Goal: Task Accomplishment & Management: Manage account settings

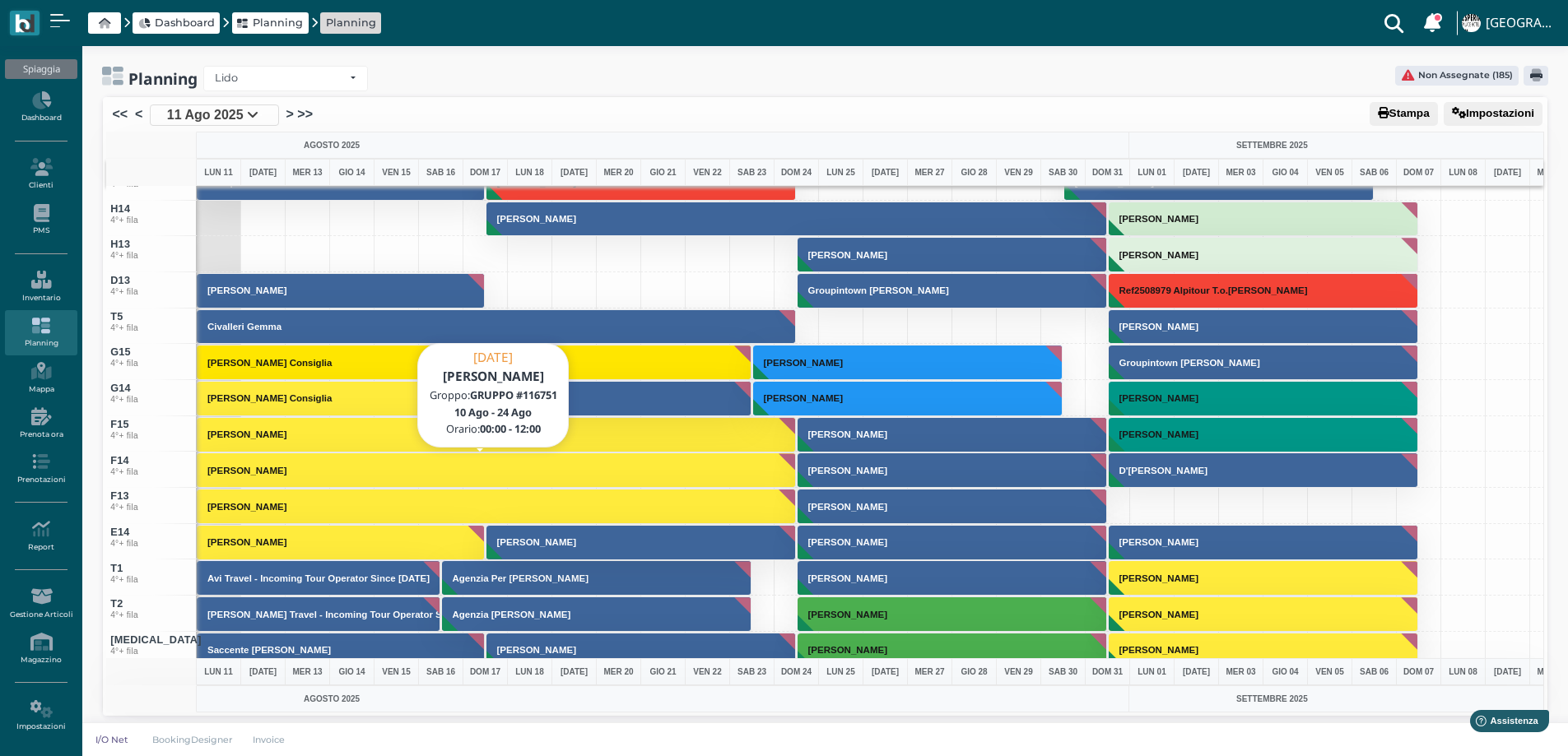
scroll to position [5925, 0]
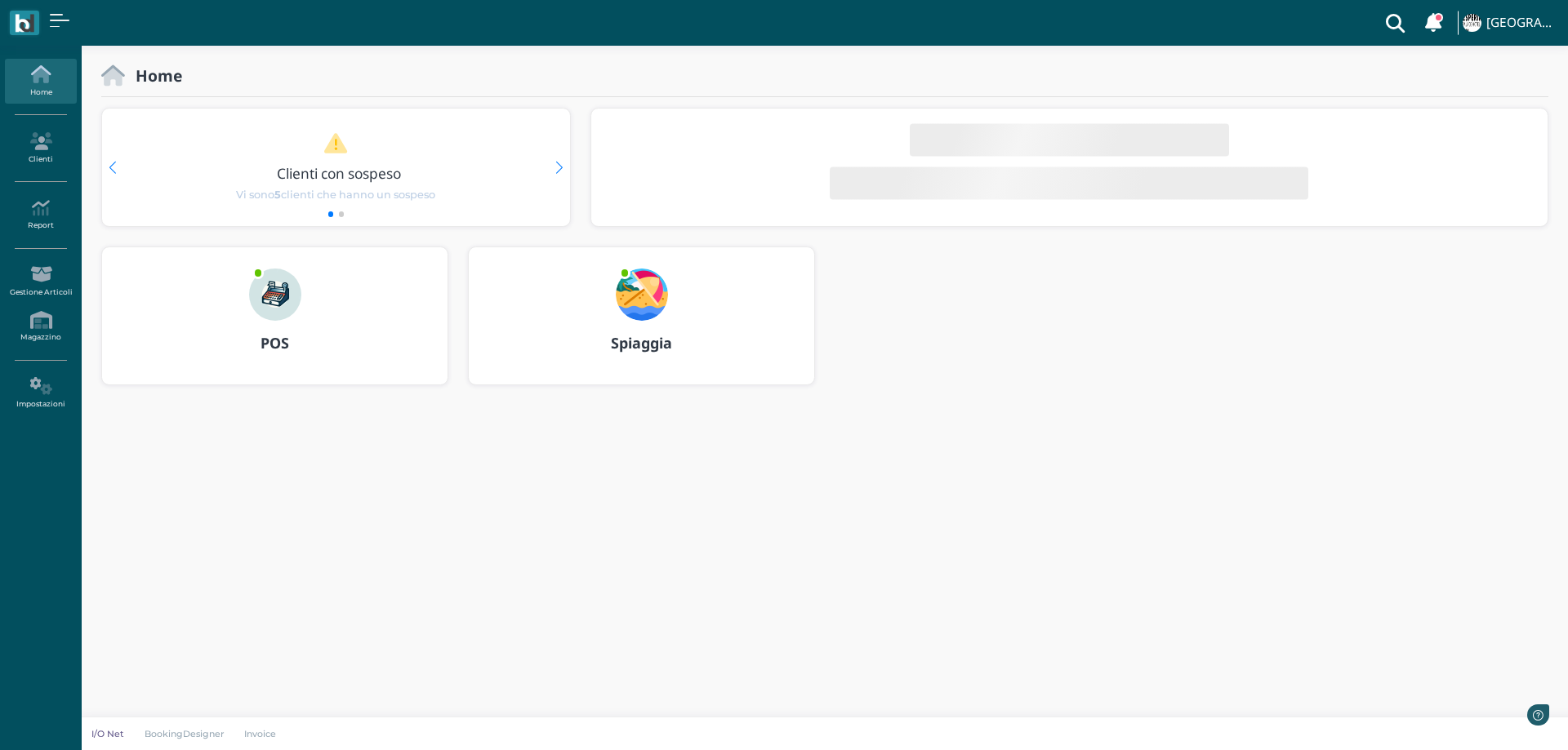
click at [626, 296] on img at bounding box center [642, 294] width 52 height 52
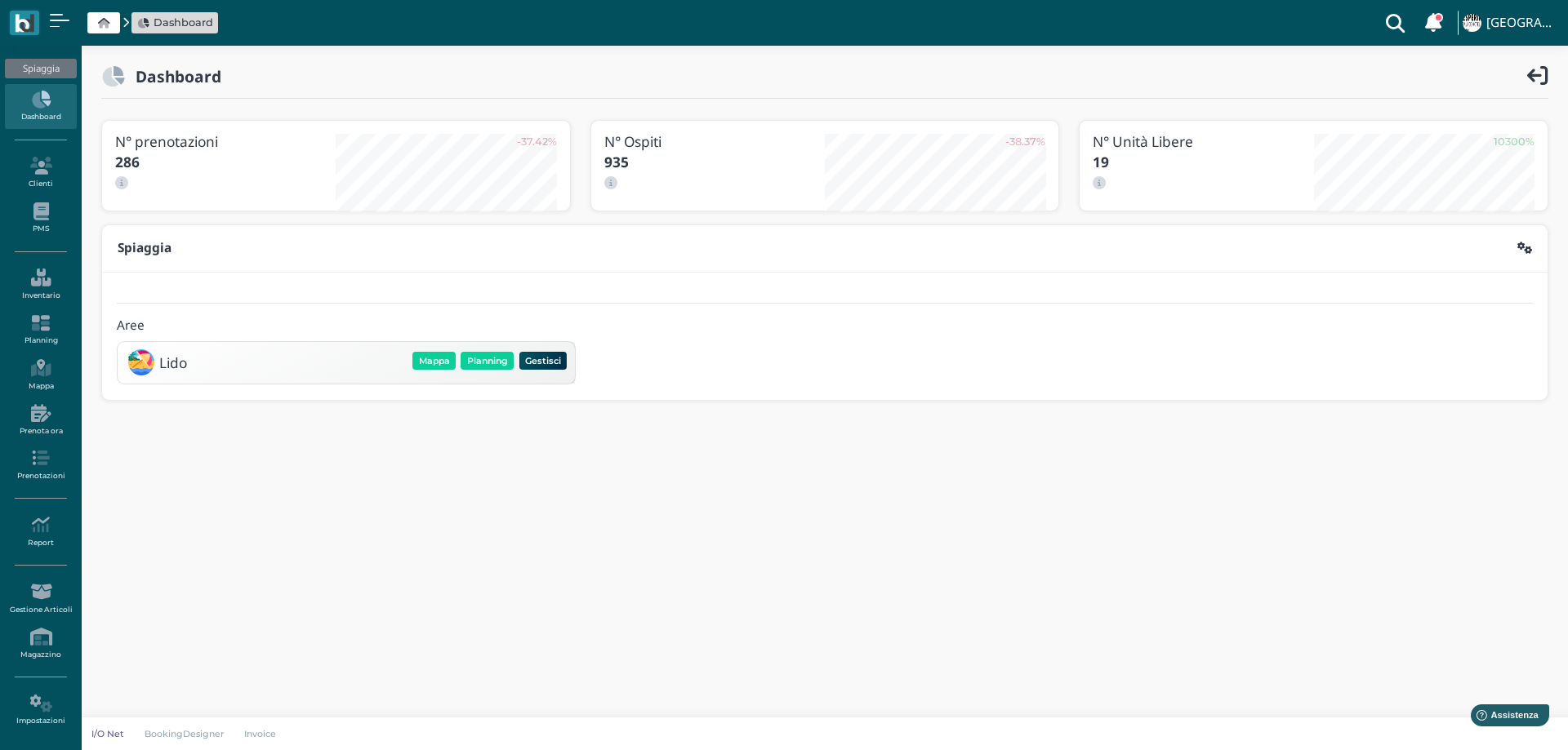
click at [467, 348] on div "Lido Mappa Planning Gestisci Elimina" at bounding box center [346, 362] width 447 height 31
click at [486, 365] on button "Planning" at bounding box center [487, 361] width 53 height 18
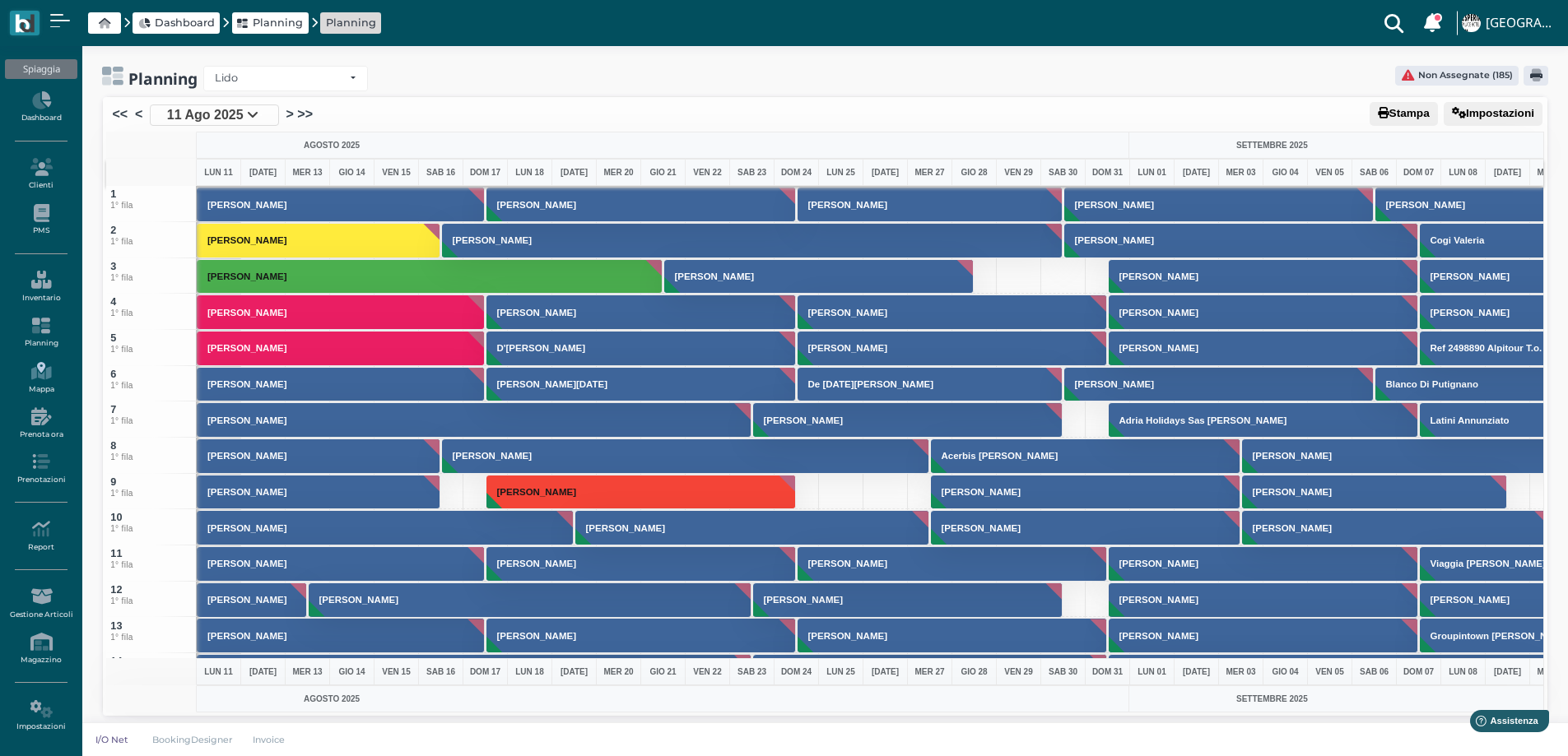
click at [37, 381] on link "Mappa" at bounding box center [41, 378] width 71 height 45
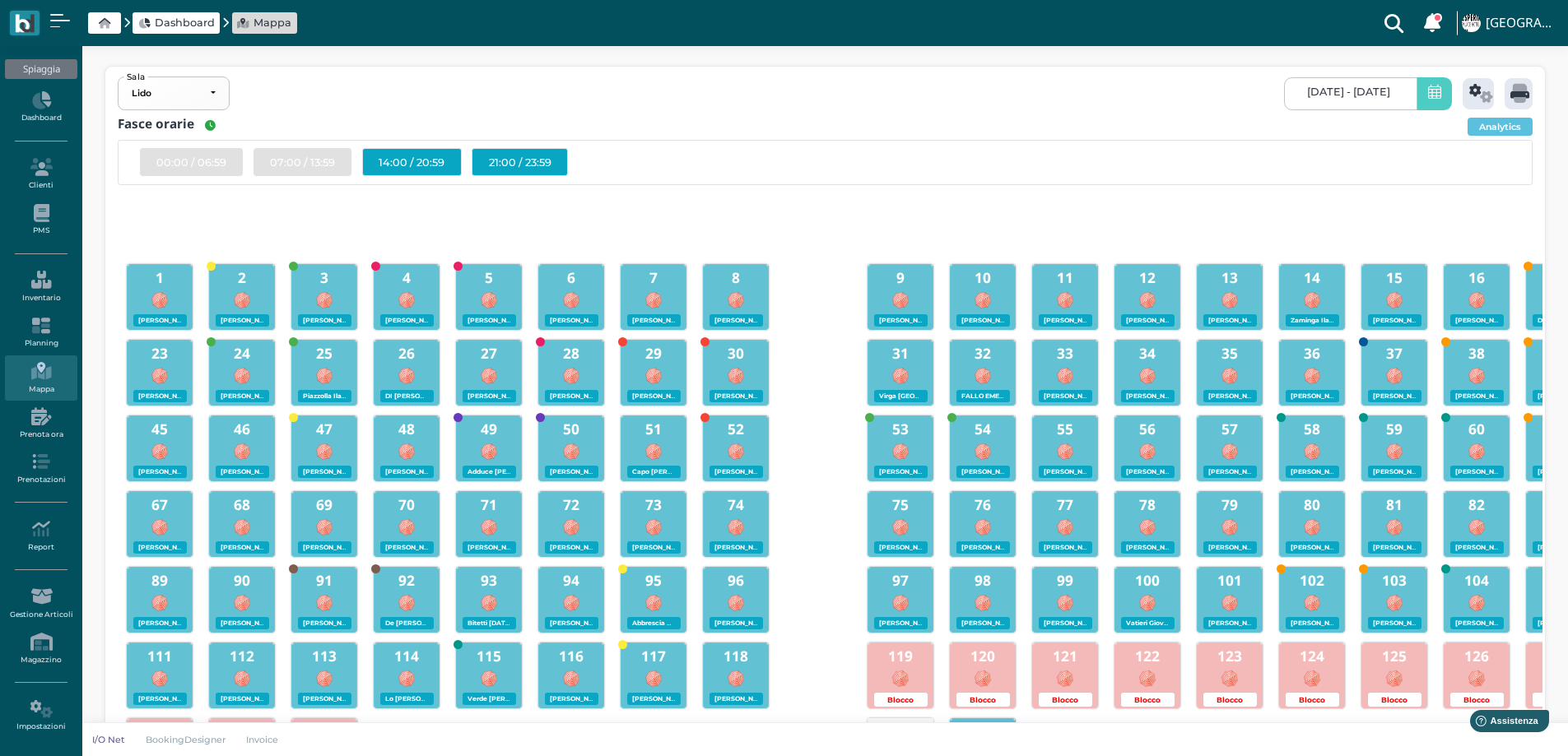
click at [1307, 93] on span "[DATE] - [DATE]" at bounding box center [1347, 92] width 83 height 13
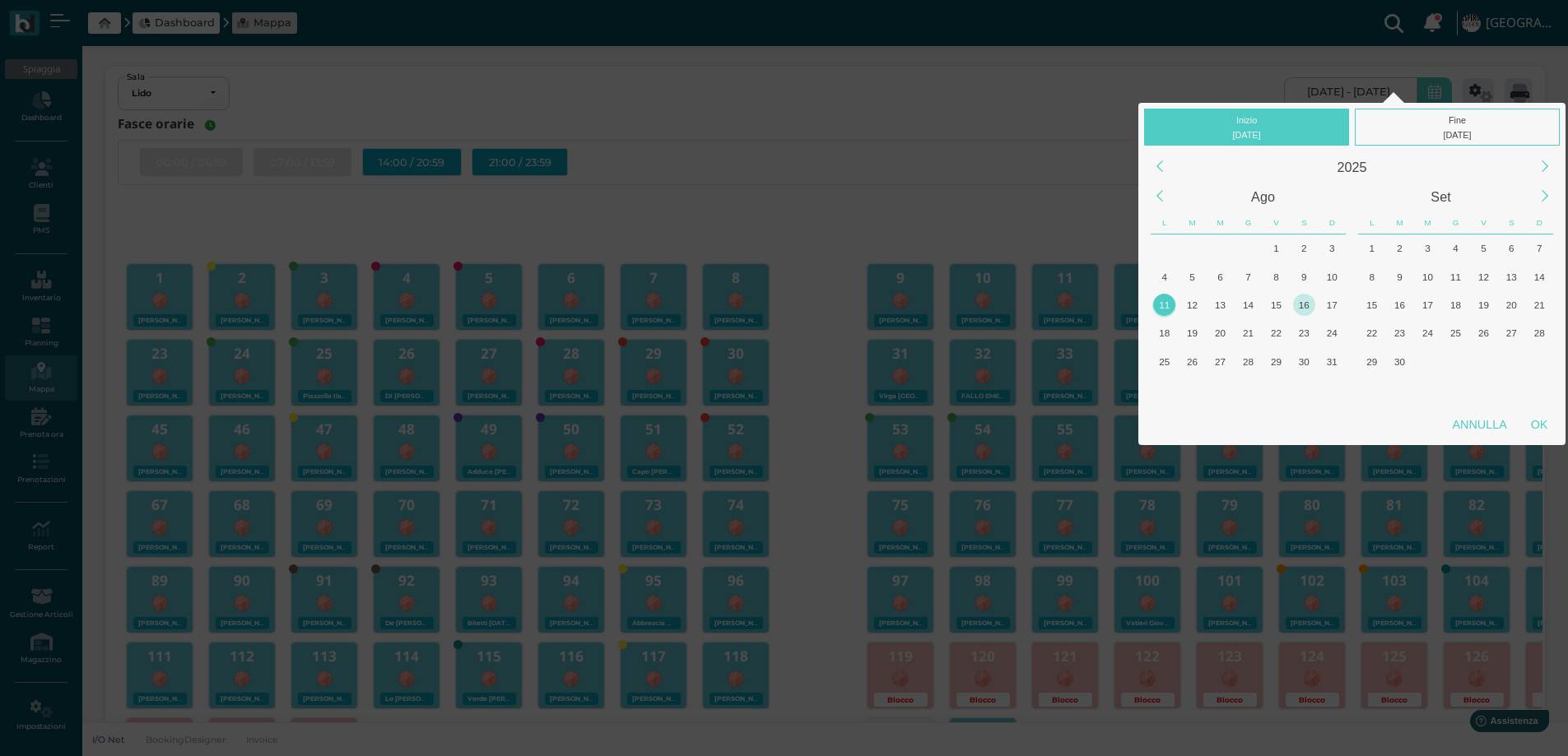
click at [1306, 303] on div "16" at bounding box center [1304, 304] width 22 height 22
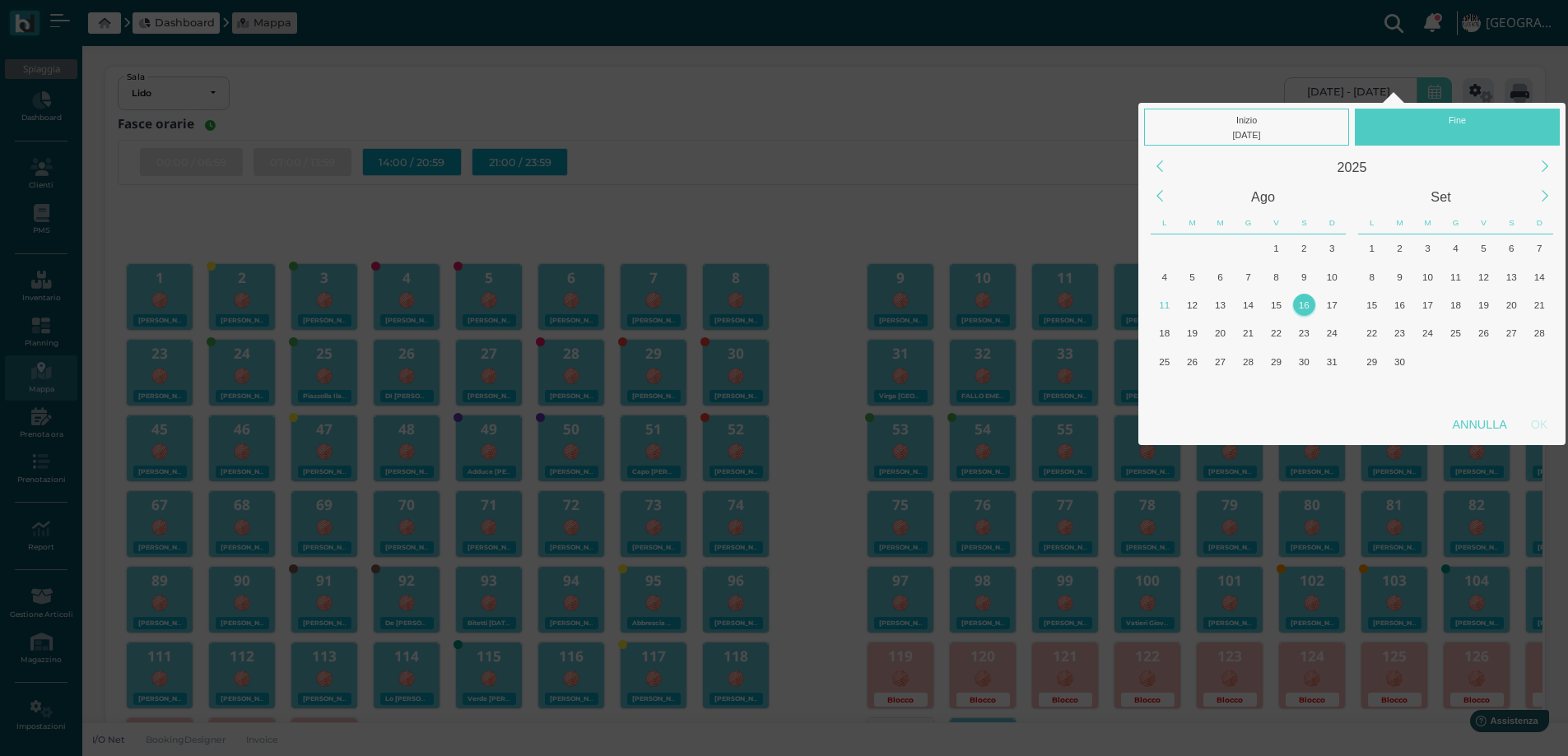
click at [1306, 302] on div "16" at bounding box center [1304, 304] width 22 height 22
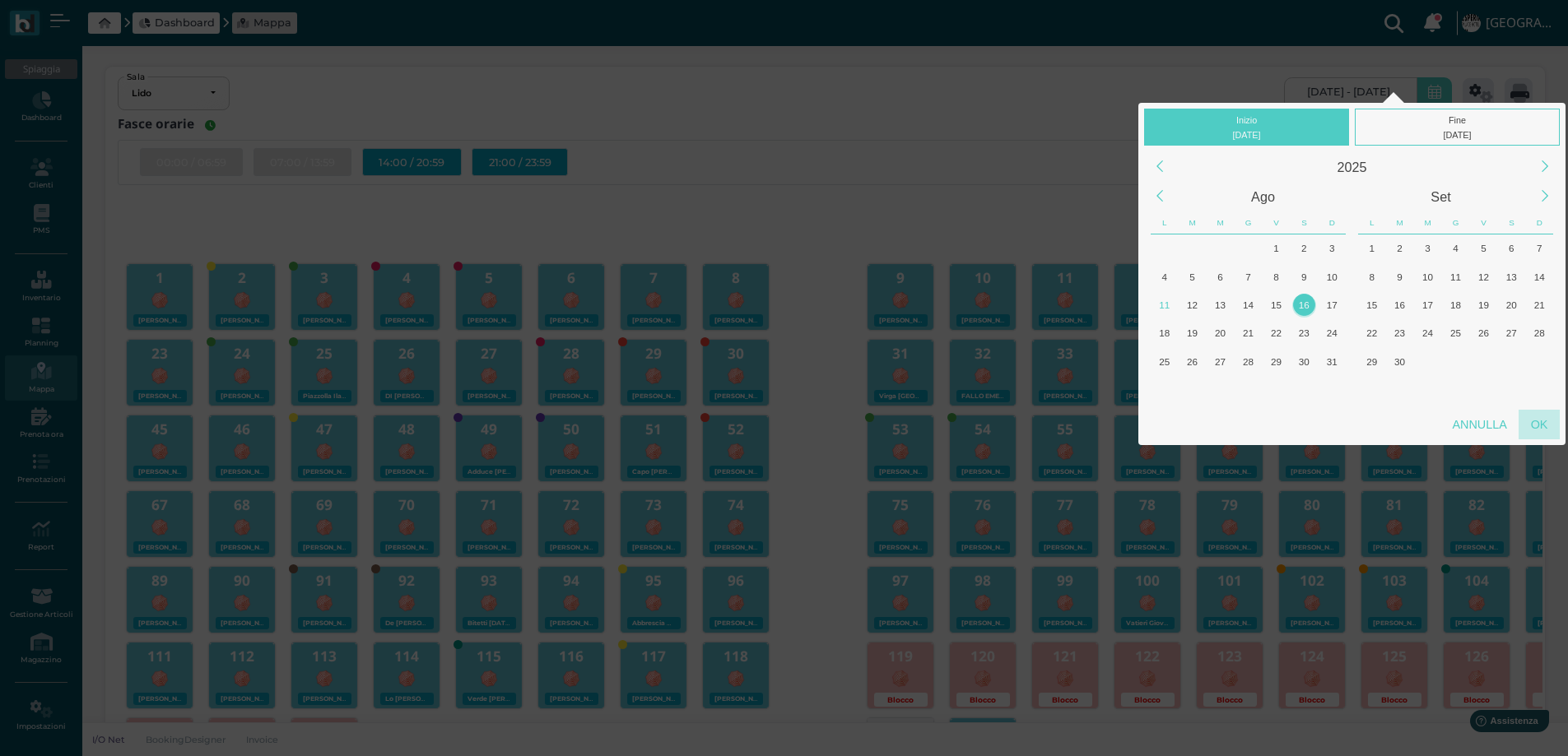
click at [1547, 416] on div "OK" at bounding box center [1539, 424] width 41 height 29
type input "16/08/2025 - 16/08/2025"
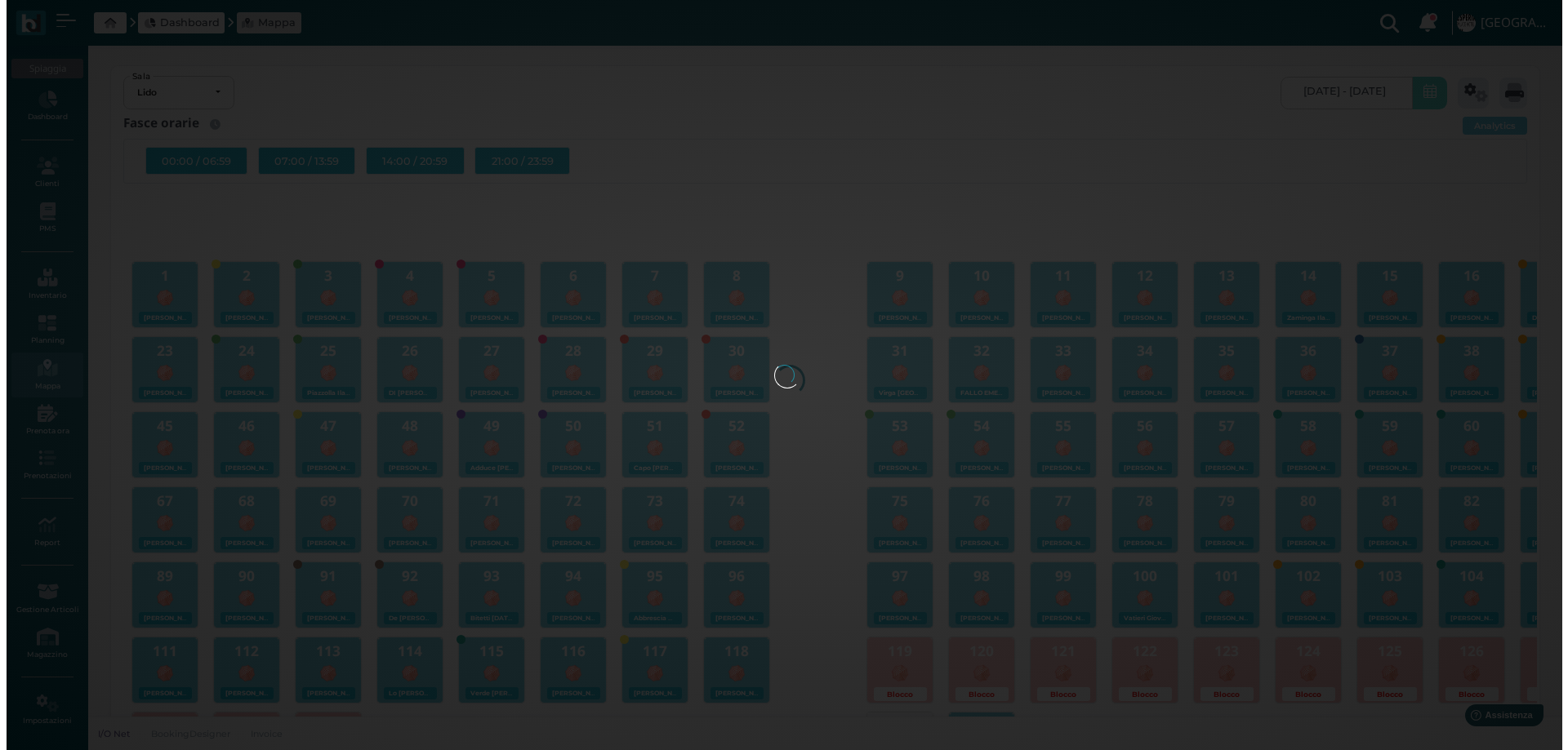
scroll to position [0, 149]
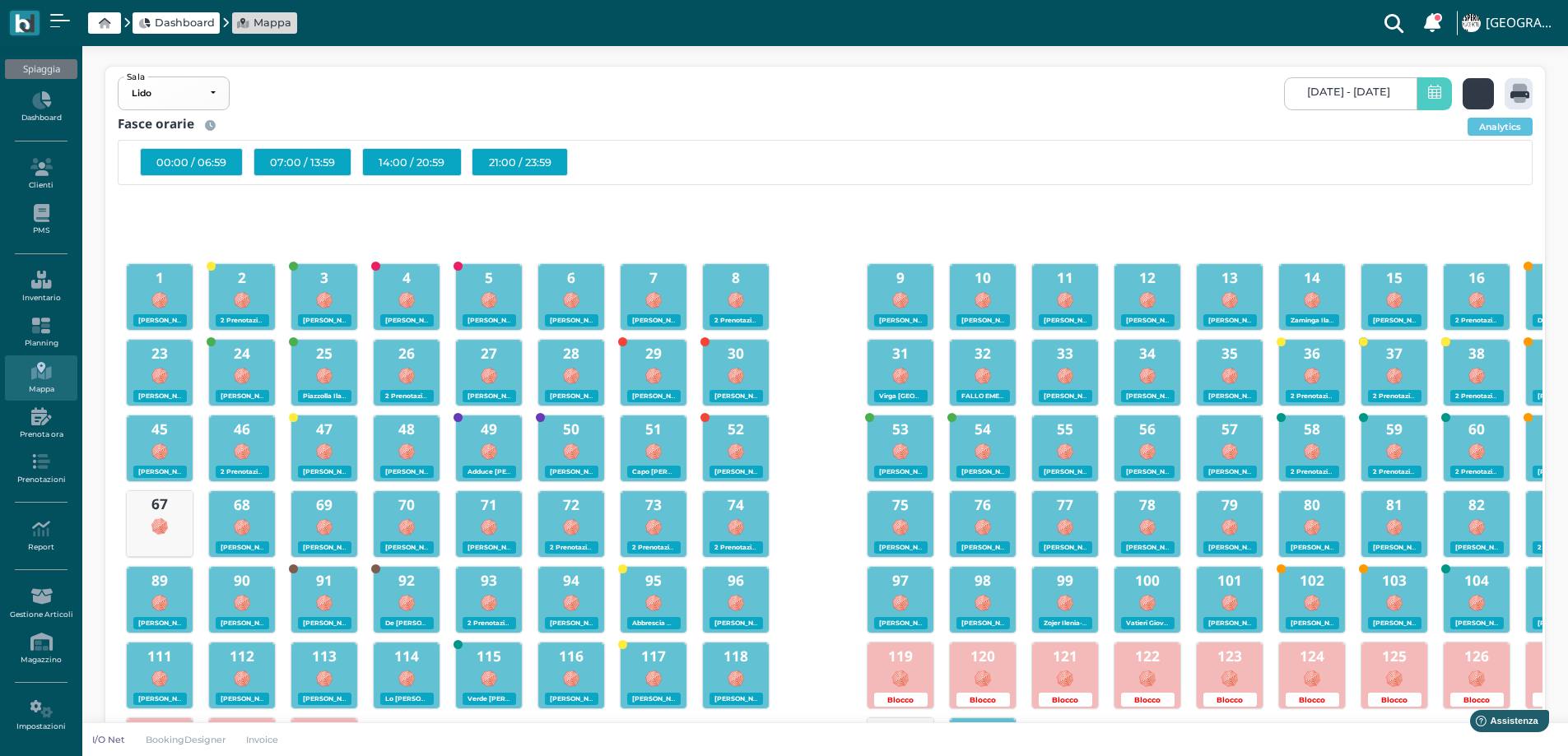
click at [1463, 92] on div at bounding box center [1477, 93] width 31 height 31
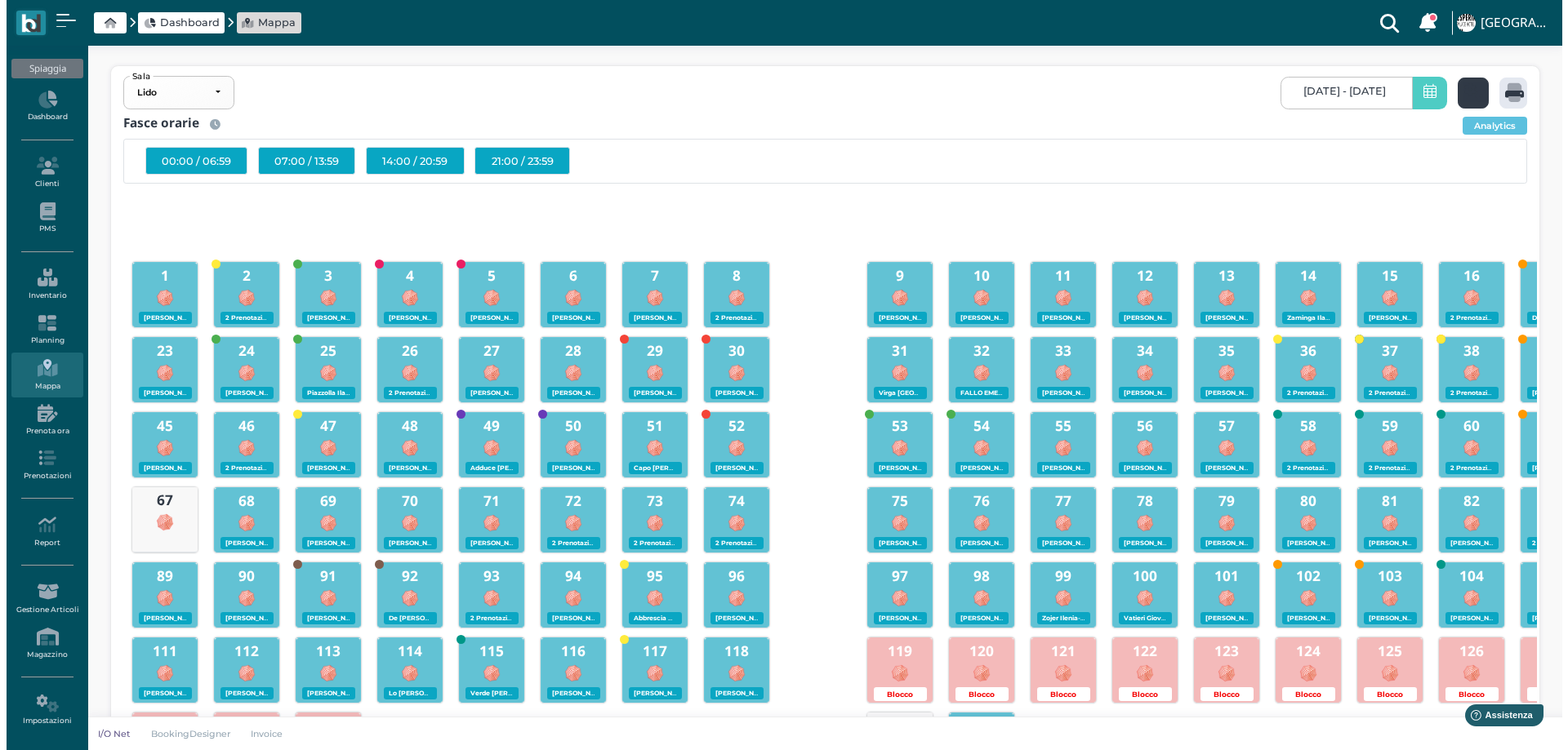
scroll to position [0, 0]
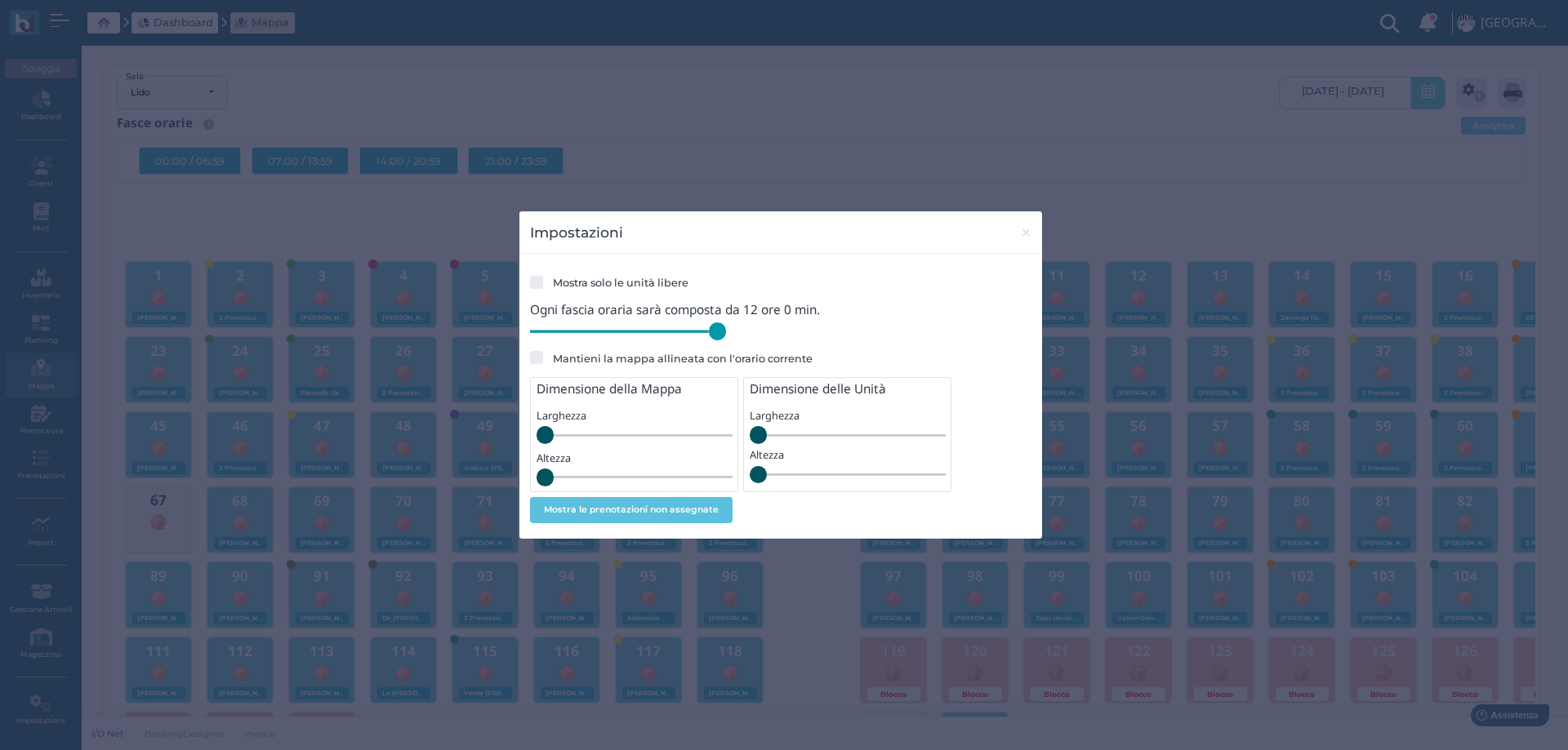
drag, startPoint x: 644, startPoint y: 336, endPoint x: 785, endPoint y: 339, distance: 141.0
type input "720"
click at [727, 339] on input "range" at bounding box center [628, 331] width 196 height 18
click at [1023, 233] on span "×" at bounding box center [1027, 233] width 12 height 21
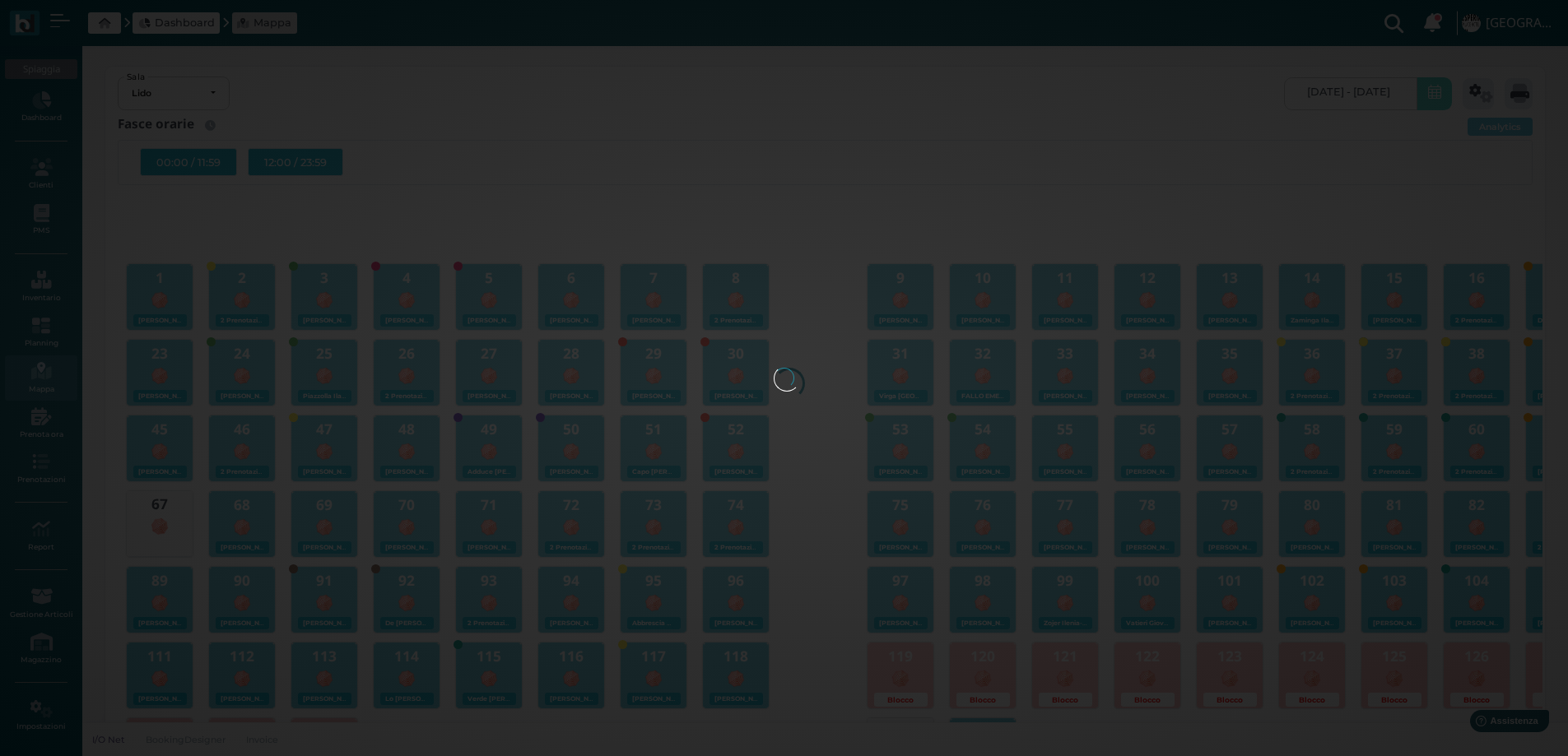
click at [774, 368] on div at bounding box center [784, 379] width 21 height 21
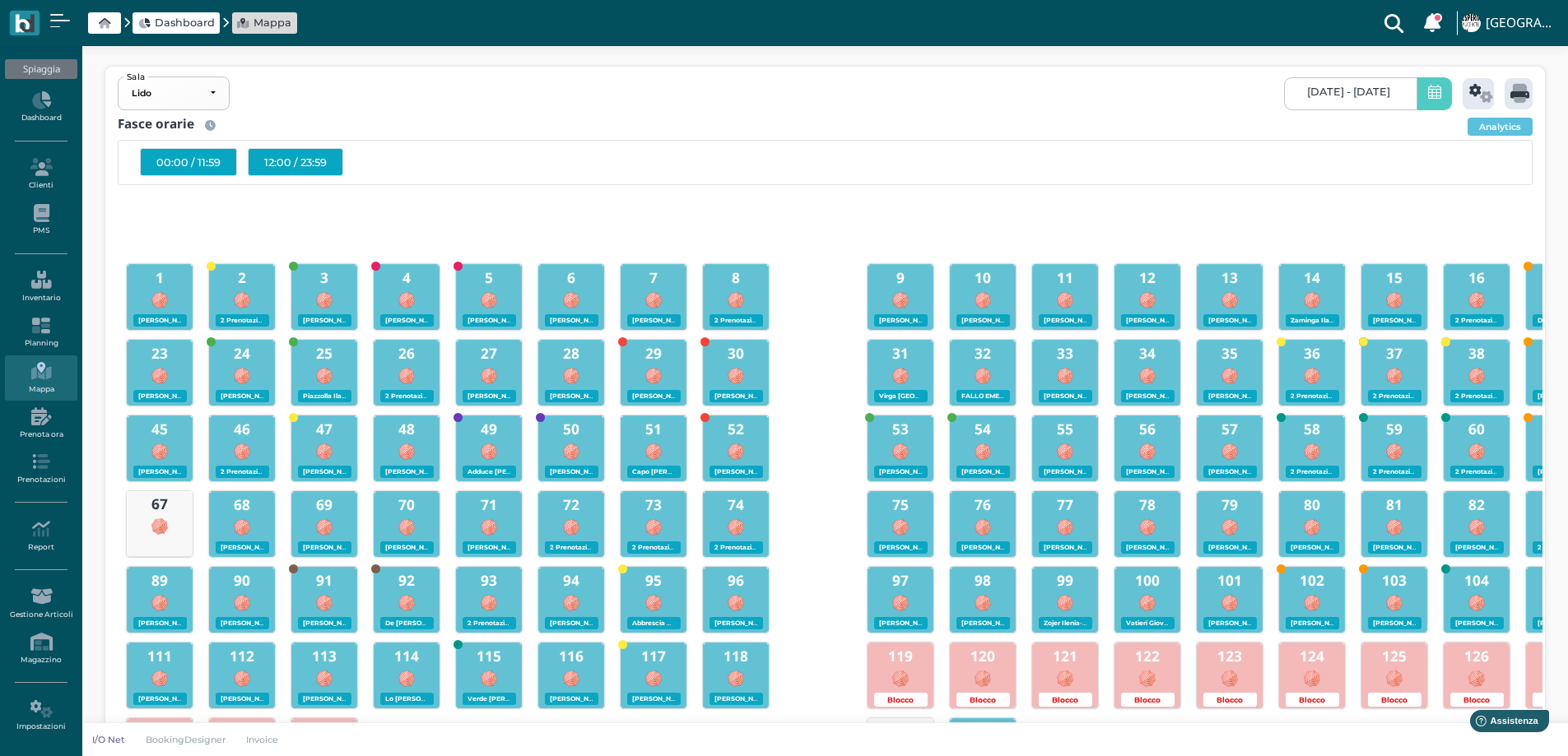
click at [276, 159] on div "12:00 / 23:59" at bounding box center [294, 162] width 95 height 28
click at [1518, 94] on icon at bounding box center [1519, 92] width 19 height 19
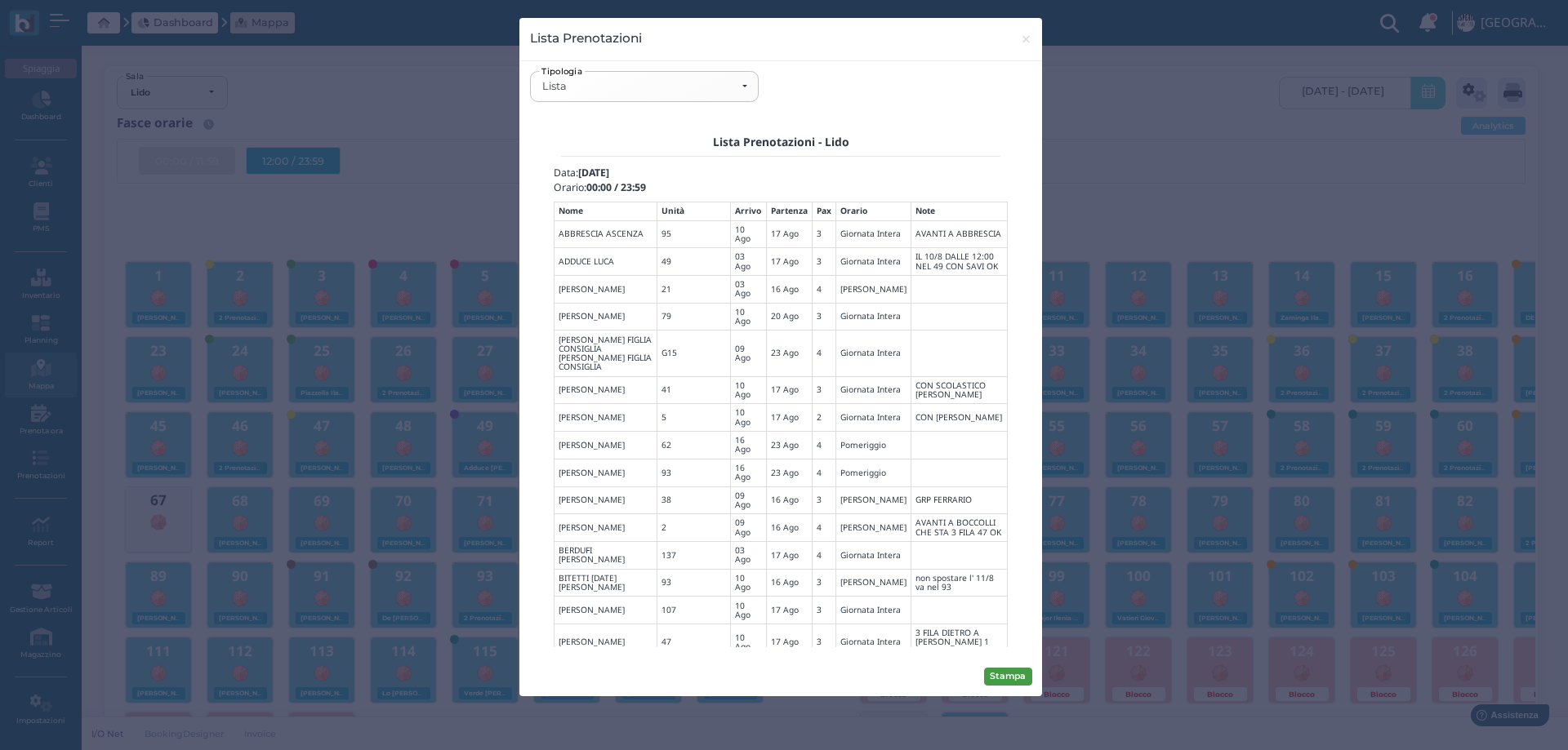
click at [1011, 673] on button "Stampa" at bounding box center [1008, 677] width 49 height 18
click at [1028, 31] on span "×" at bounding box center [1027, 39] width 12 height 21
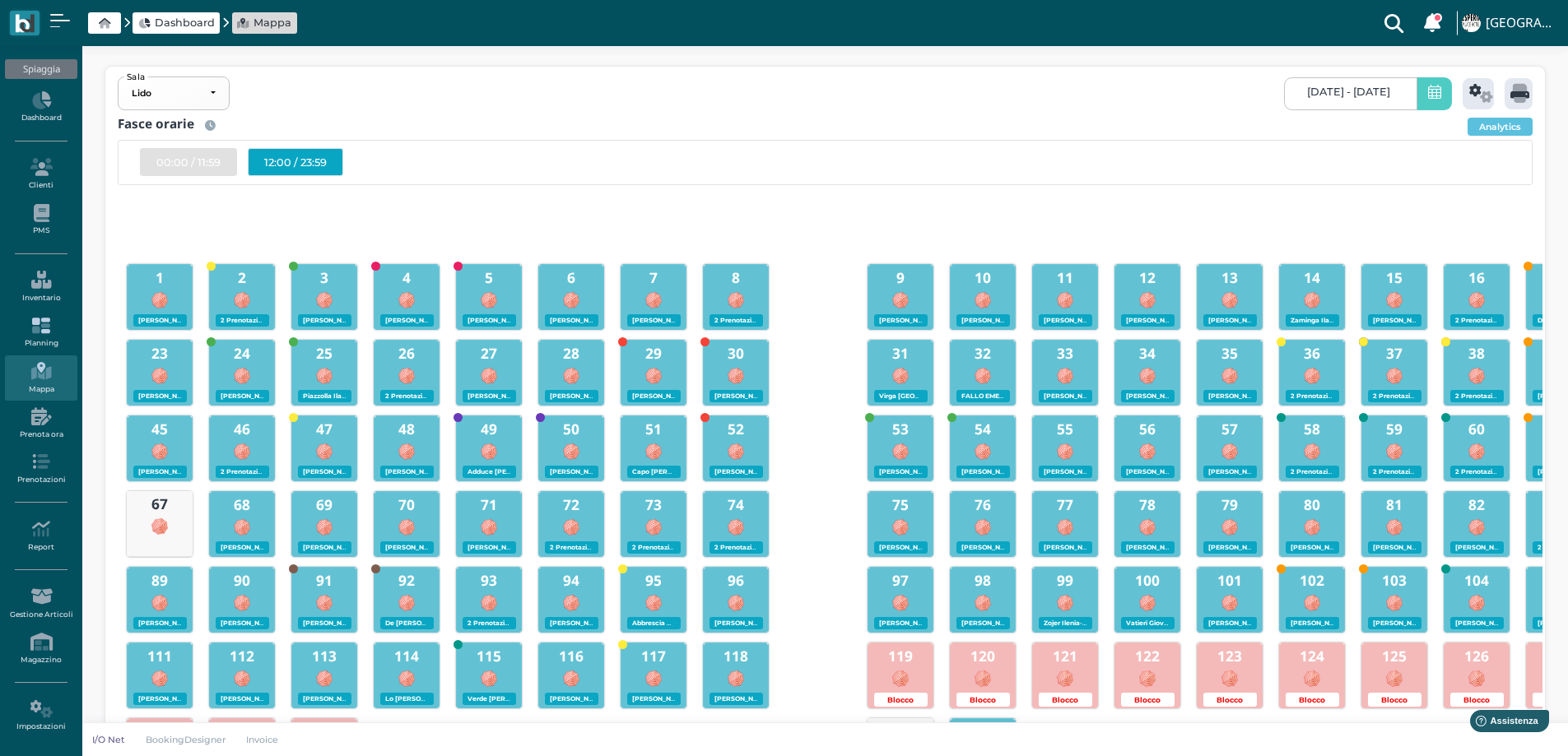
click at [45, 318] on icon at bounding box center [41, 326] width 71 height 18
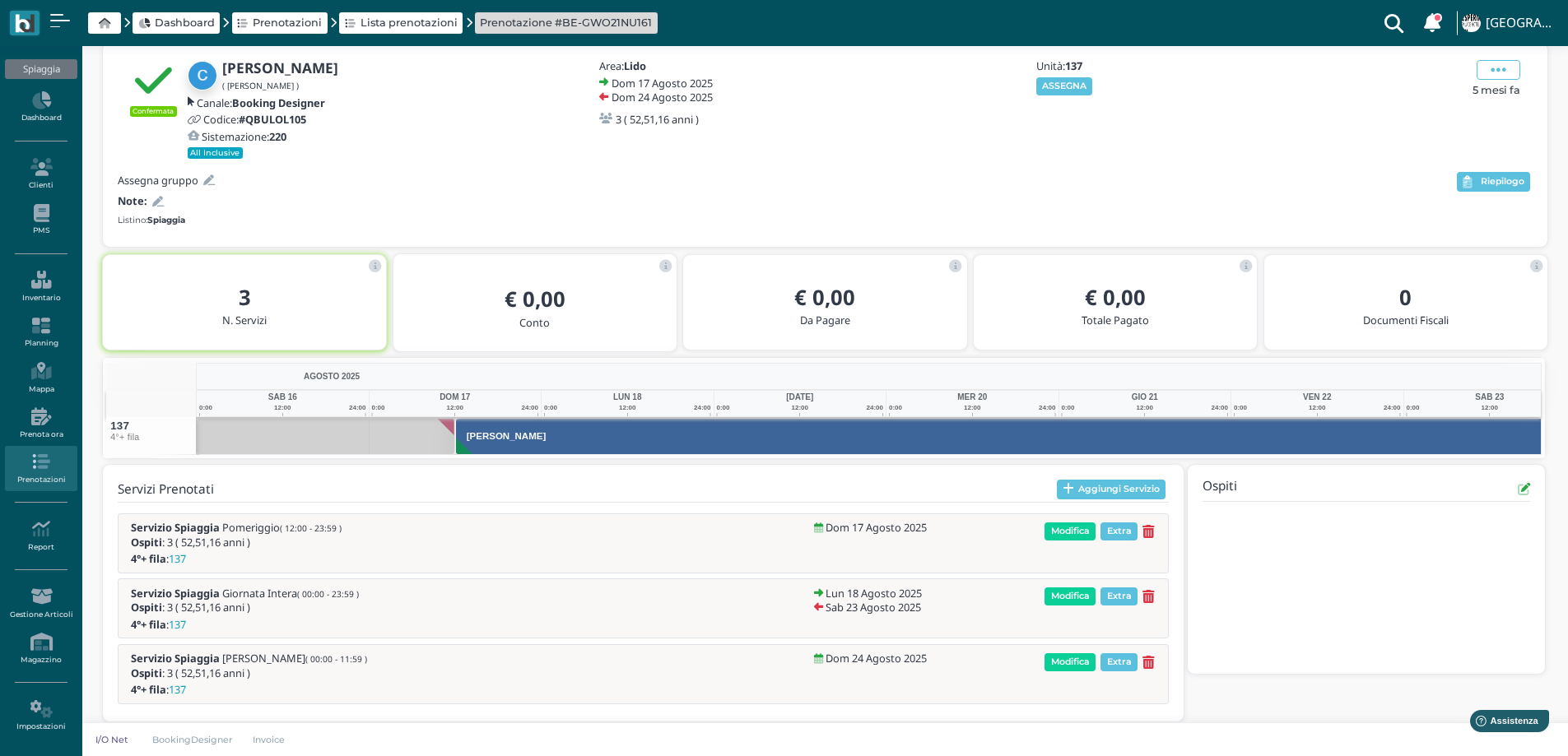
scroll to position [0, 119]
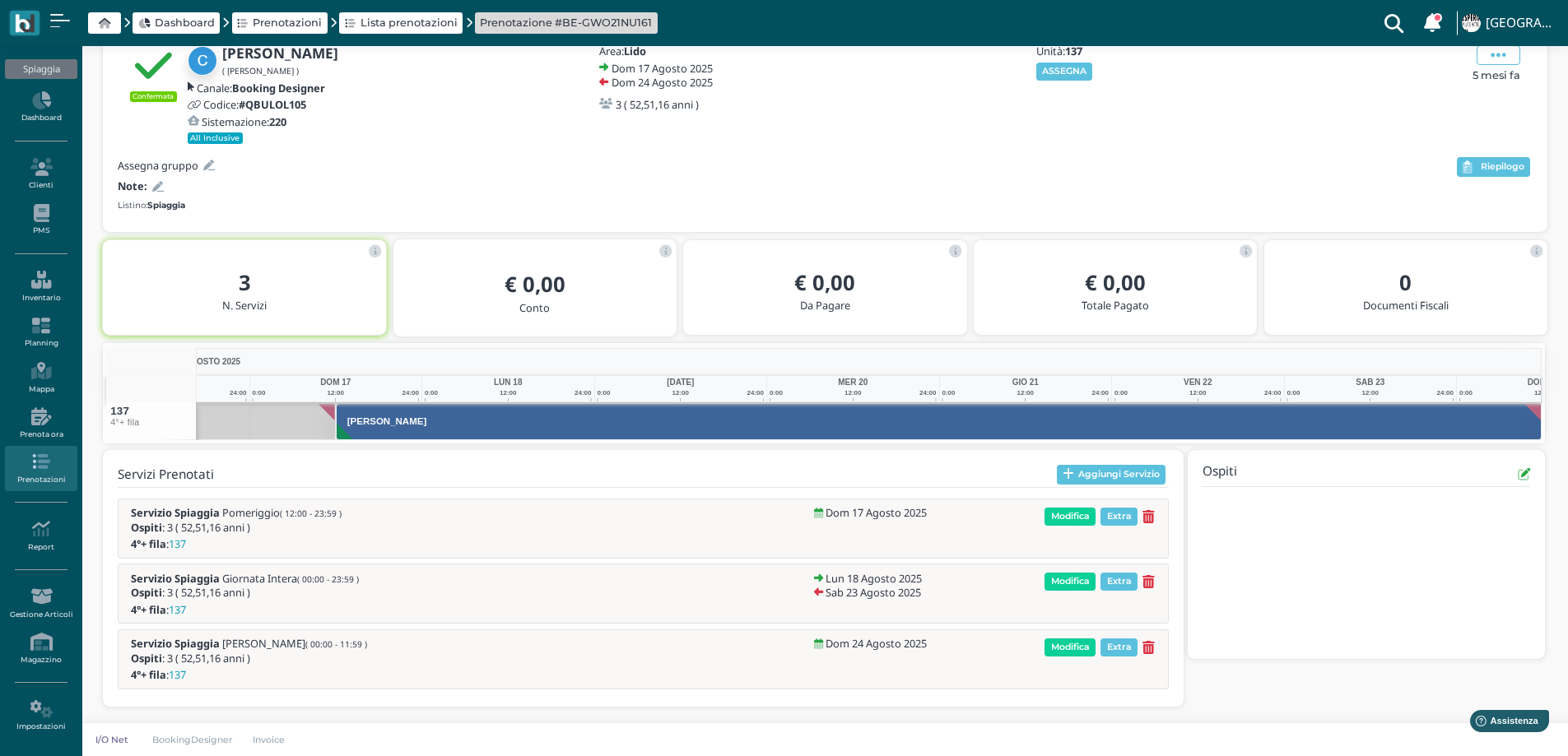
click at [158, 191] on icon at bounding box center [157, 187] width 12 height 11
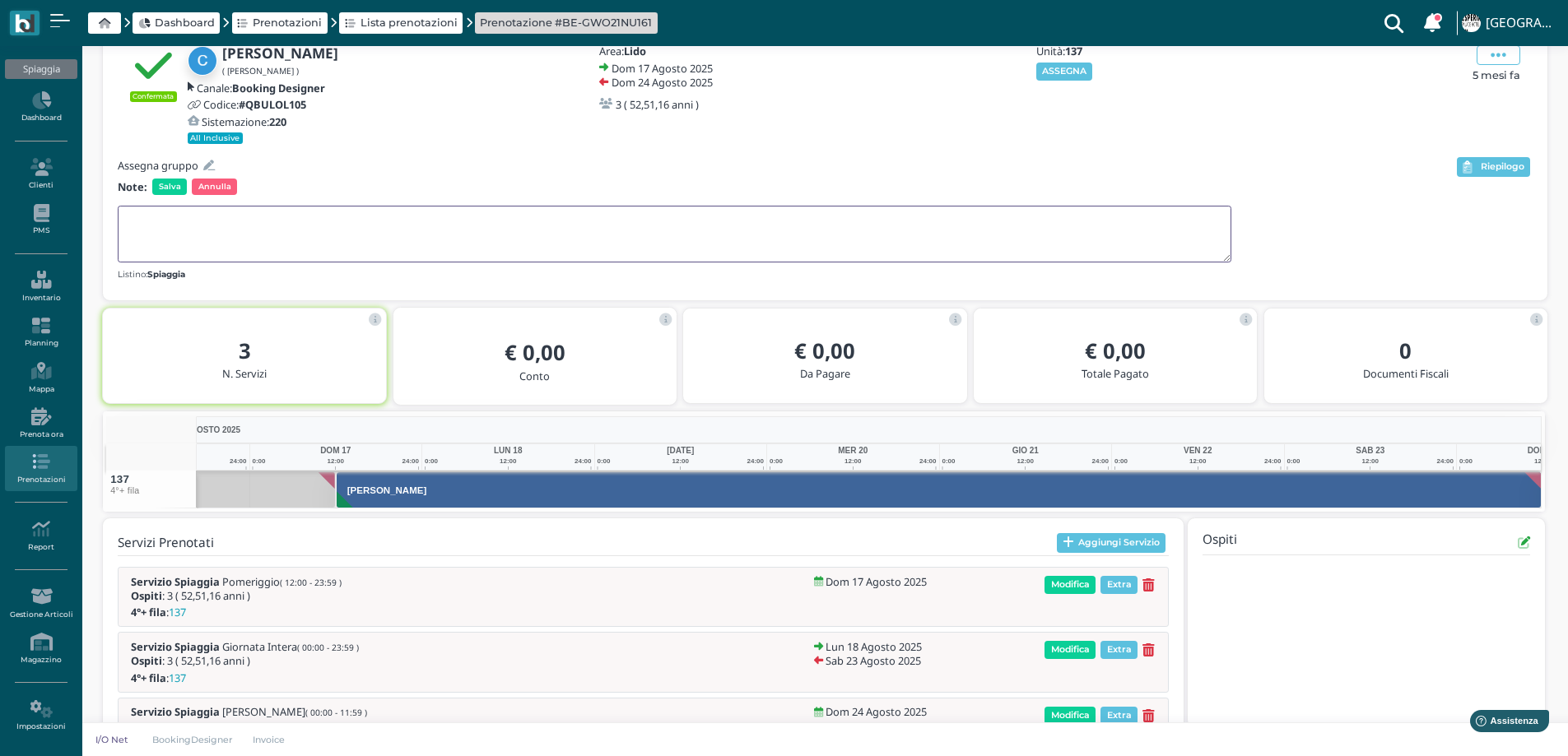
click at [183, 221] on textarea at bounding box center [674, 234] width 1114 height 57
type textarea "C"
type textarea "NO VICINO A LIMONCIELLO CHE HA 2 FILA"
click at [175, 187] on span "Salva" at bounding box center [169, 187] width 35 height 17
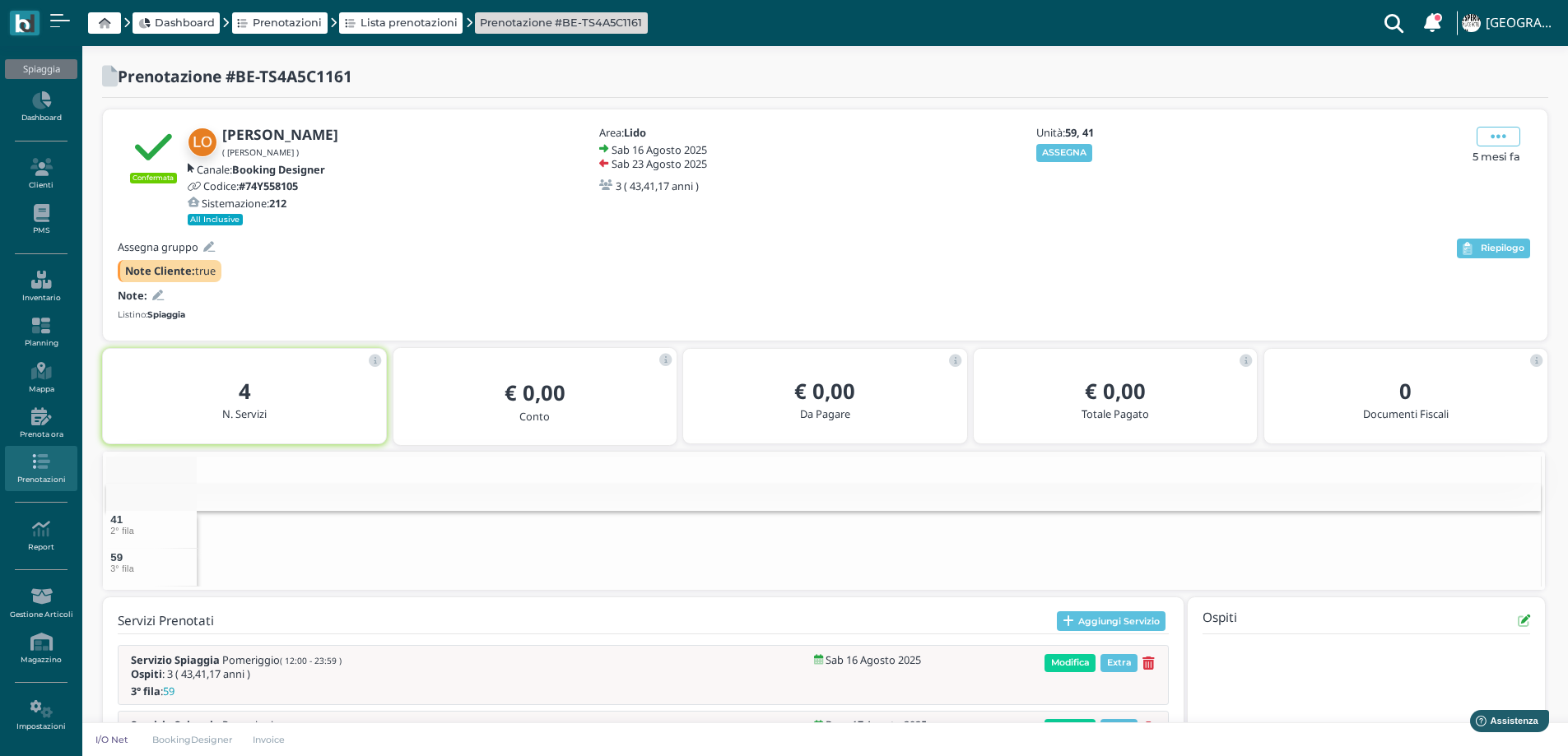
click at [158, 295] on icon at bounding box center [157, 296] width 12 height 11
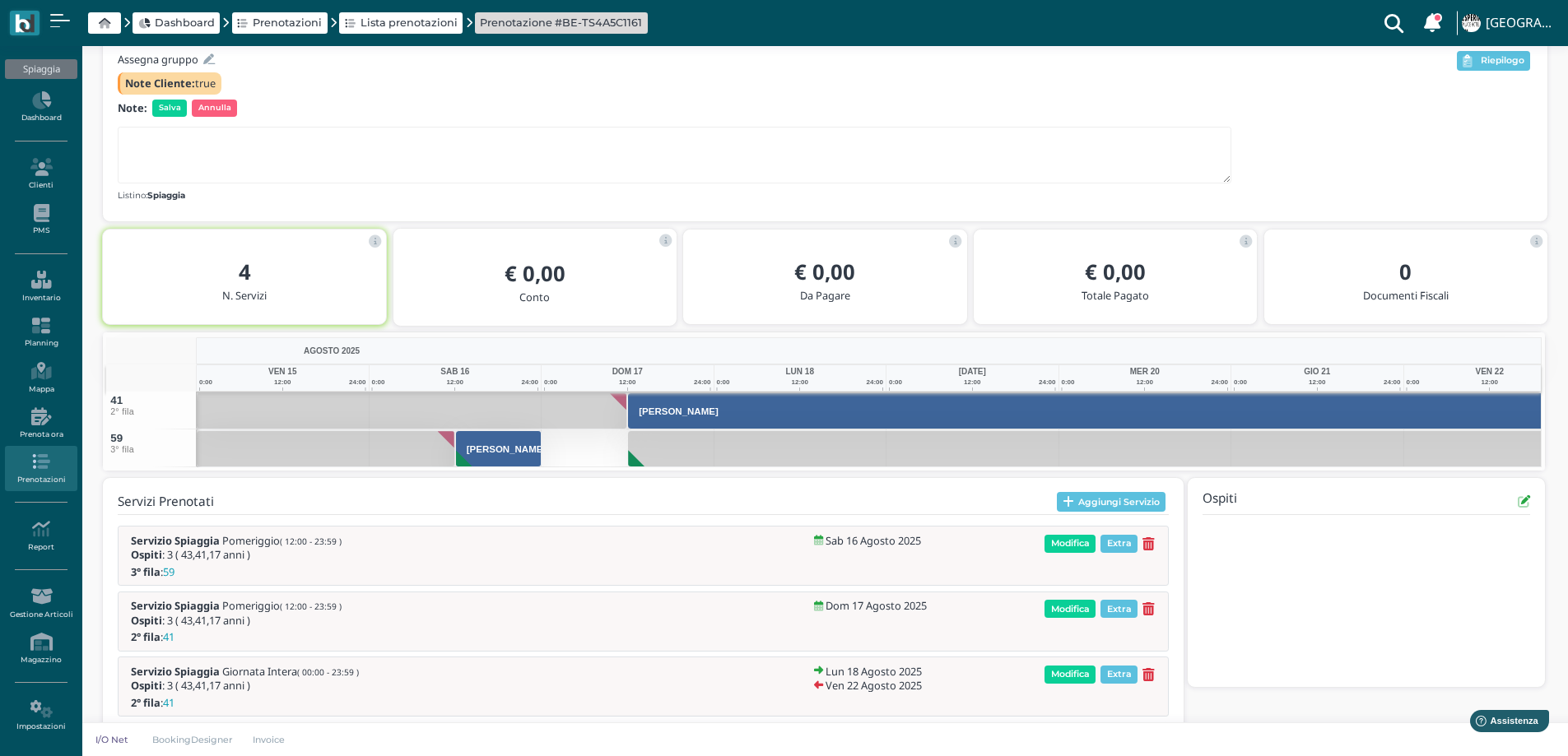
scroll to position [190, 0]
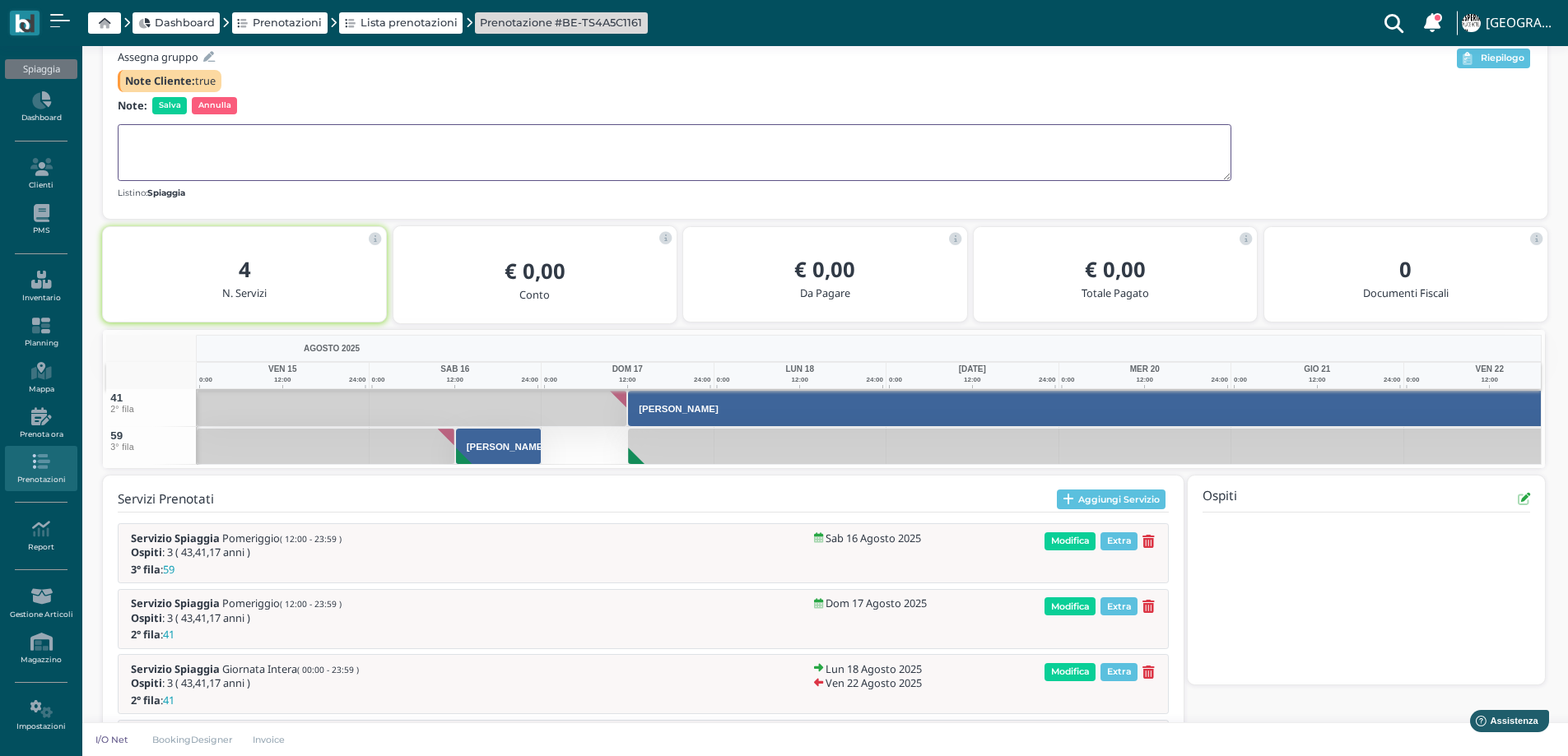
click at [172, 138] on textarea at bounding box center [674, 153] width 1114 height 57
click at [302, 141] on textarea "3 FILA FREE DAL 17/8 POM PASS AIN 2 FILA" at bounding box center [674, 153] width 1114 height 57
click at [308, 143] on textarea "3 FILA FREE DAL 17/8 POM PASSAIN 2 FILA" at bounding box center [674, 153] width 1114 height 57
type textarea "3 FILA FREE DAL 17/8 POM PASSA IN 2 FILA"
click at [165, 111] on span "Salva" at bounding box center [169, 105] width 35 height 17
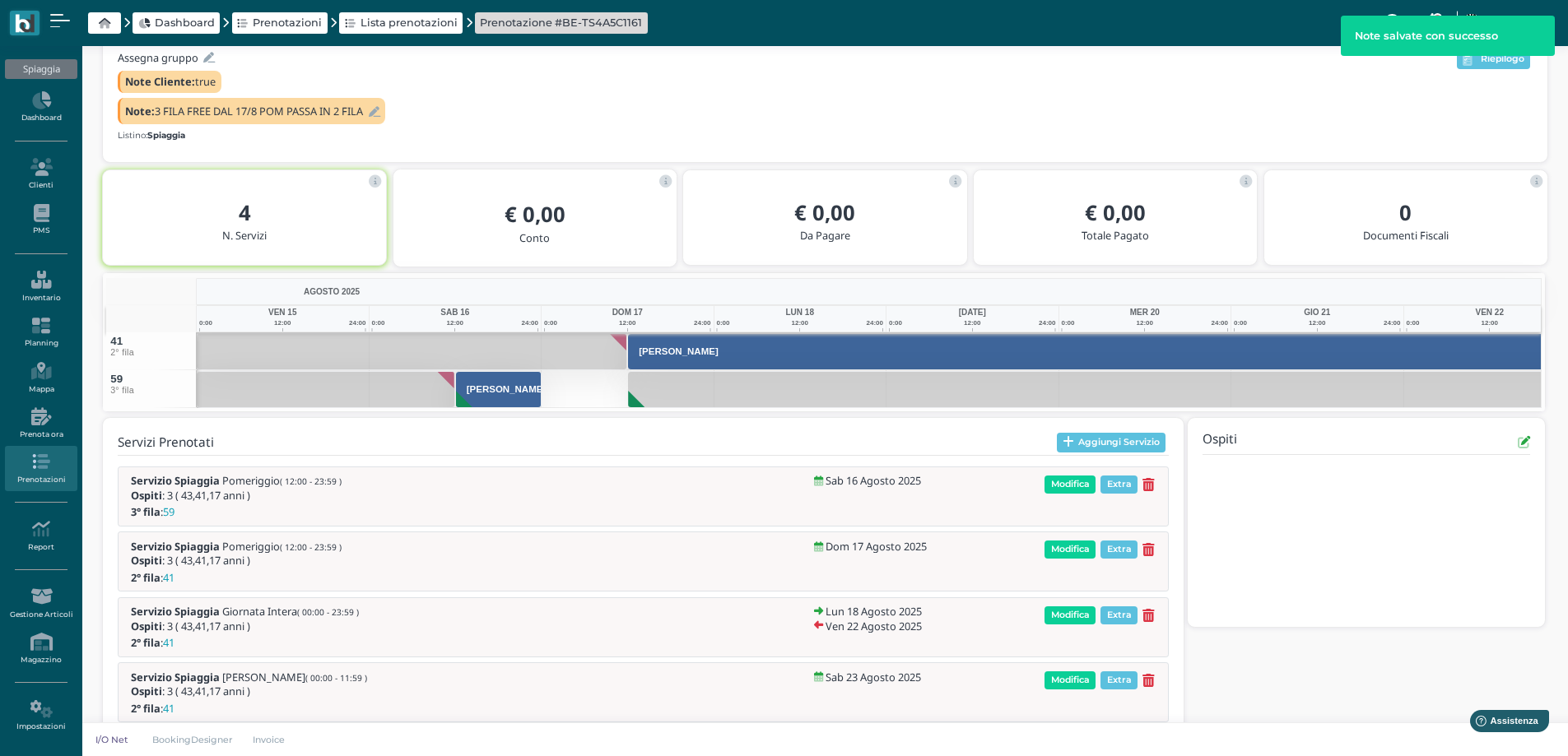
scroll to position [201, 0]
